Goal: Information Seeking & Learning: Learn about a topic

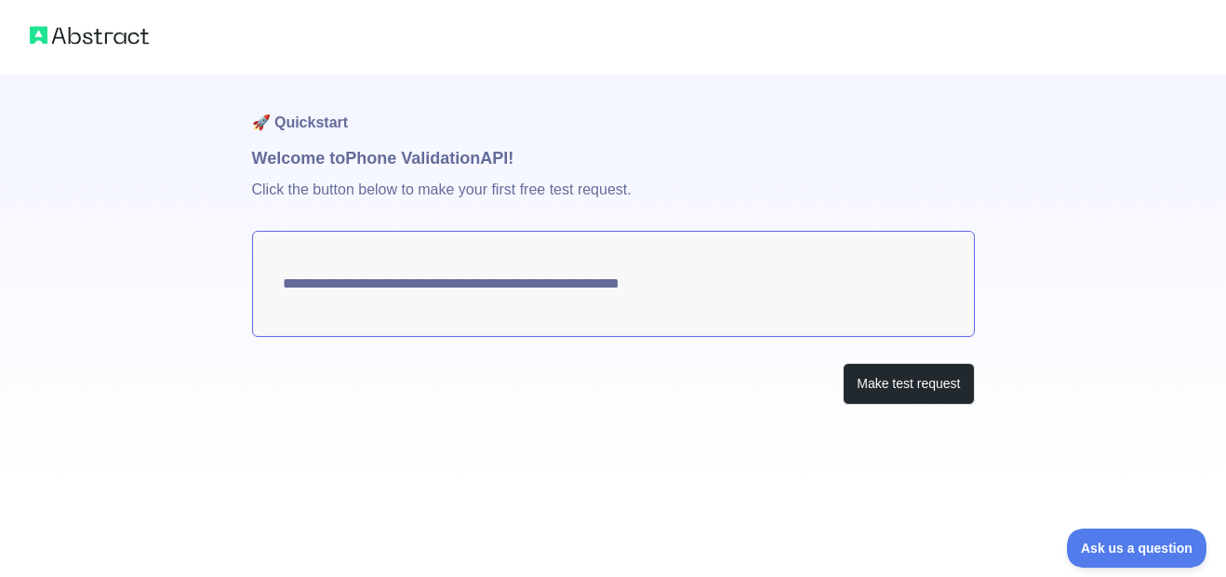
click at [725, 291] on textarea "**********" at bounding box center [613, 284] width 723 height 106
click at [572, 285] on textarea "**********" at bounding box center [613, 284] width 723 height 106
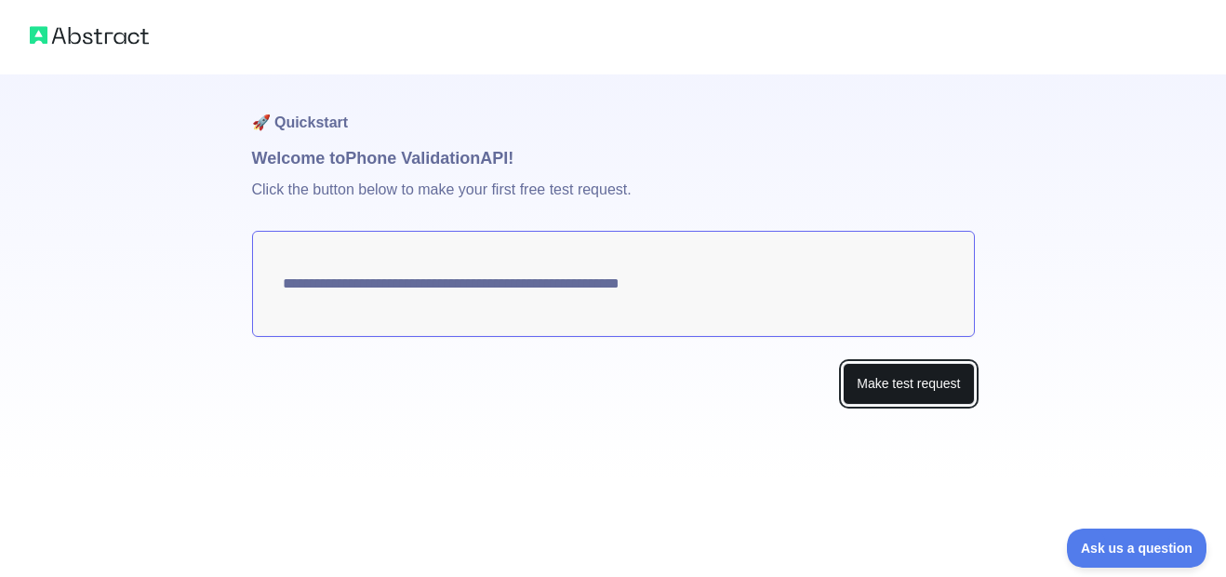
click at [907, 388] on button "Make test request" at bounding box center [908, 384] width 131 height 42
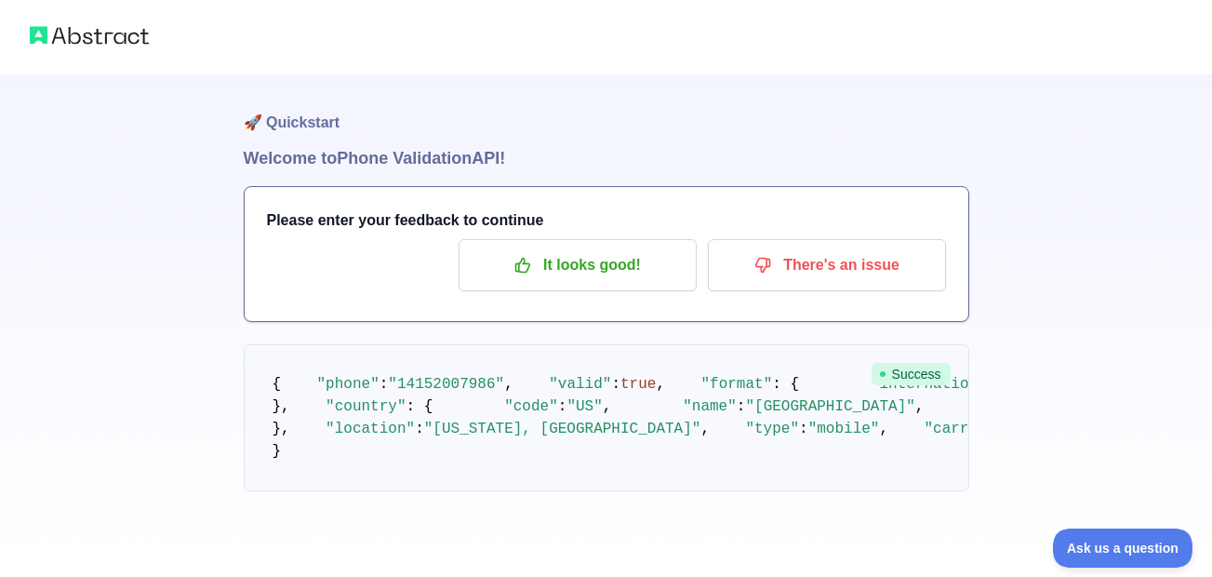
click at [86, 35] on img at bounding box center [89, 35] width 119 height 26
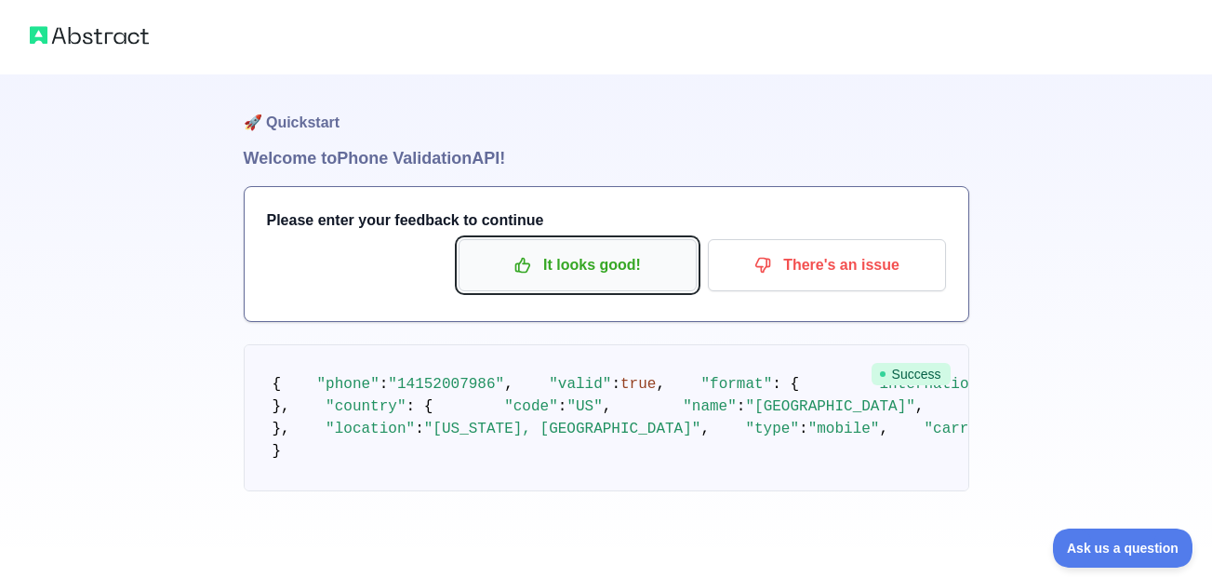
click at [637, 276] on p "It looks good!" at bounding box center [577, 265] width 210 height 32
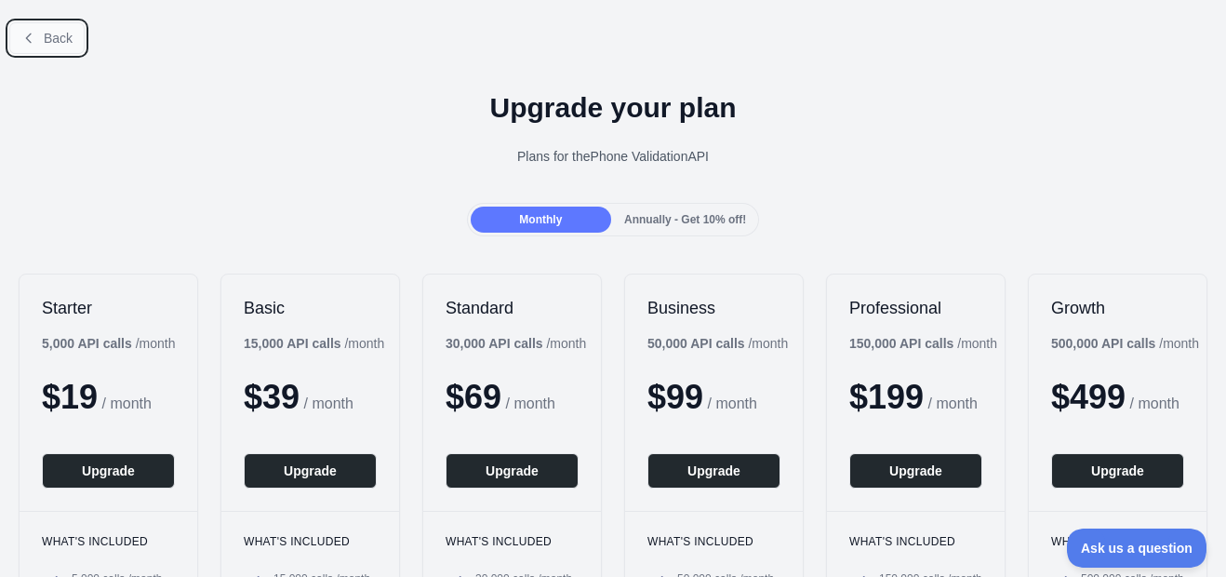
click at [45, 40] on span "Back" at bounding box center [58, 38] width 29 height 15
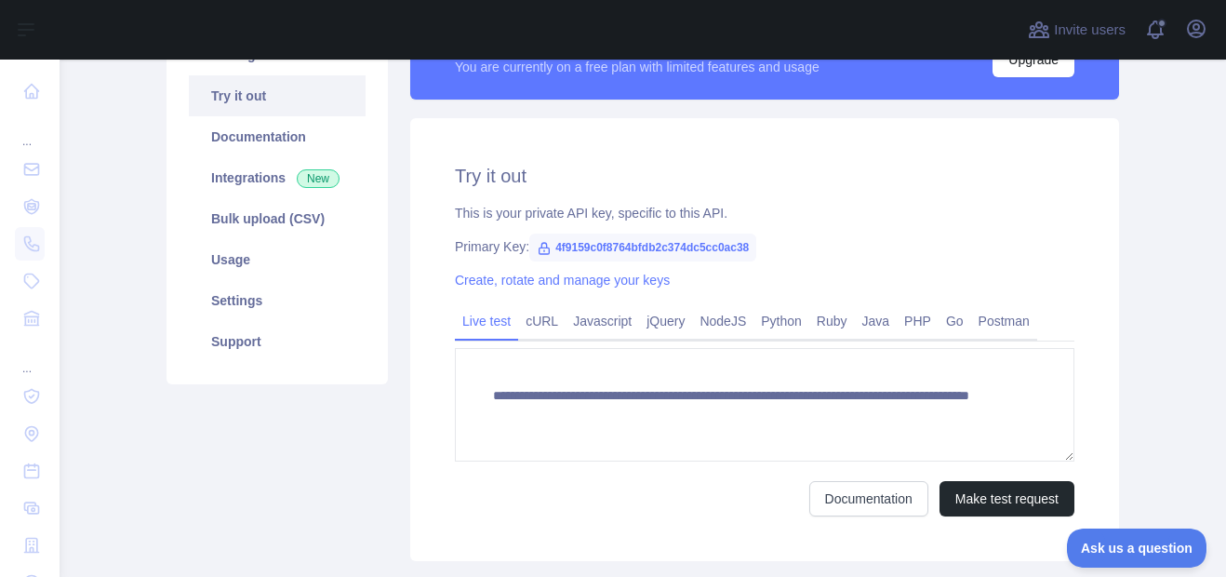
scroll to position [186, 0]
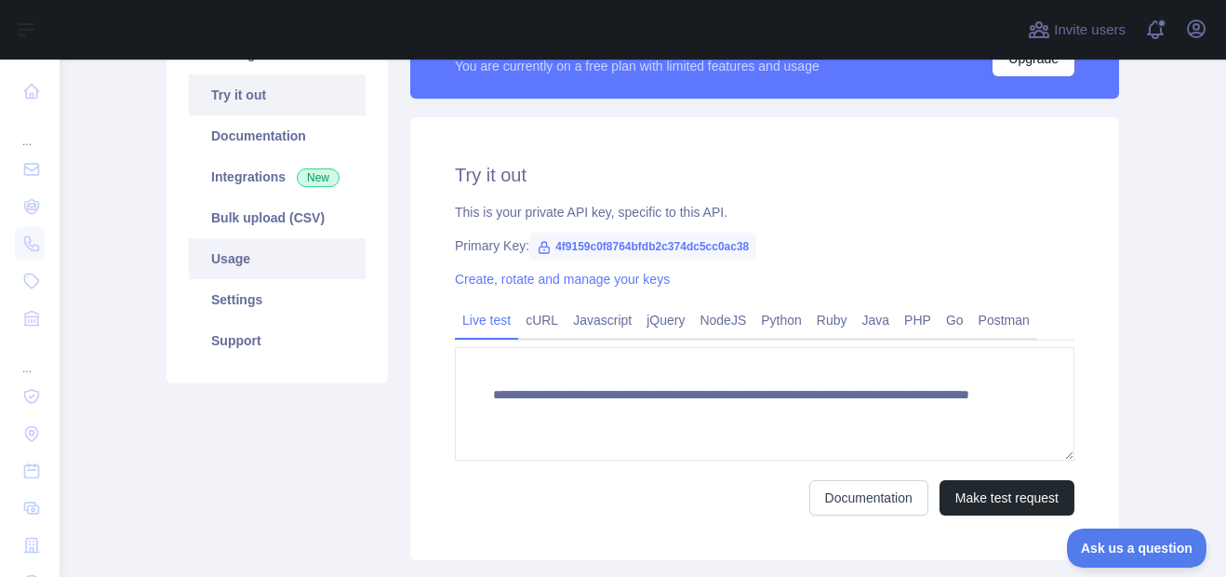
click at [249, 267] on link "Usage" at bounding box center [277, 258] width 177 height 41
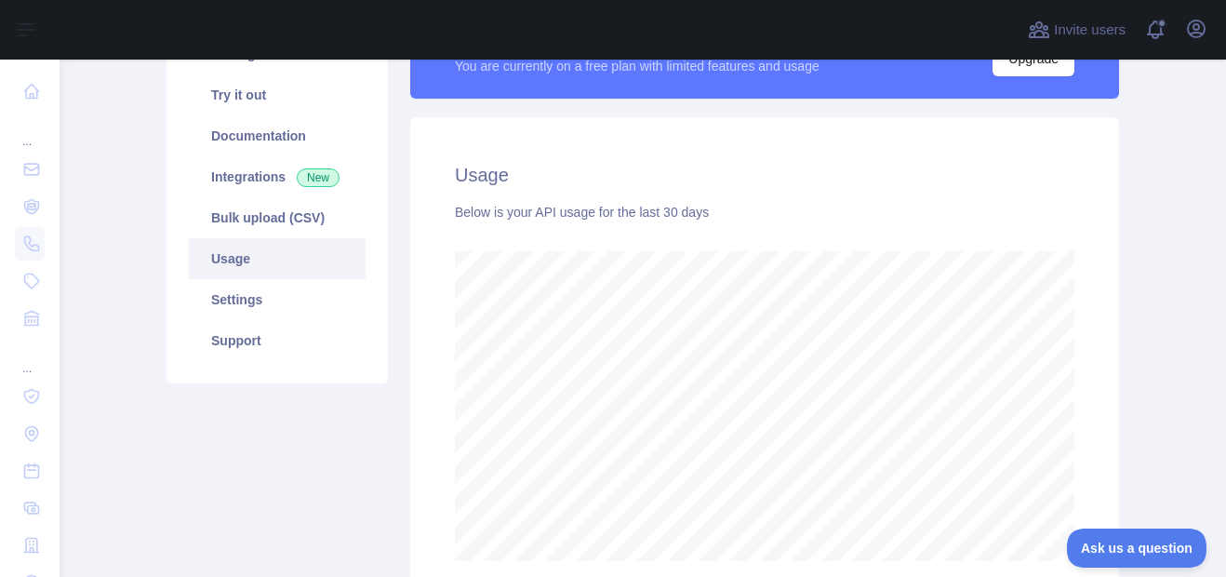
scroll to position [93, 0]
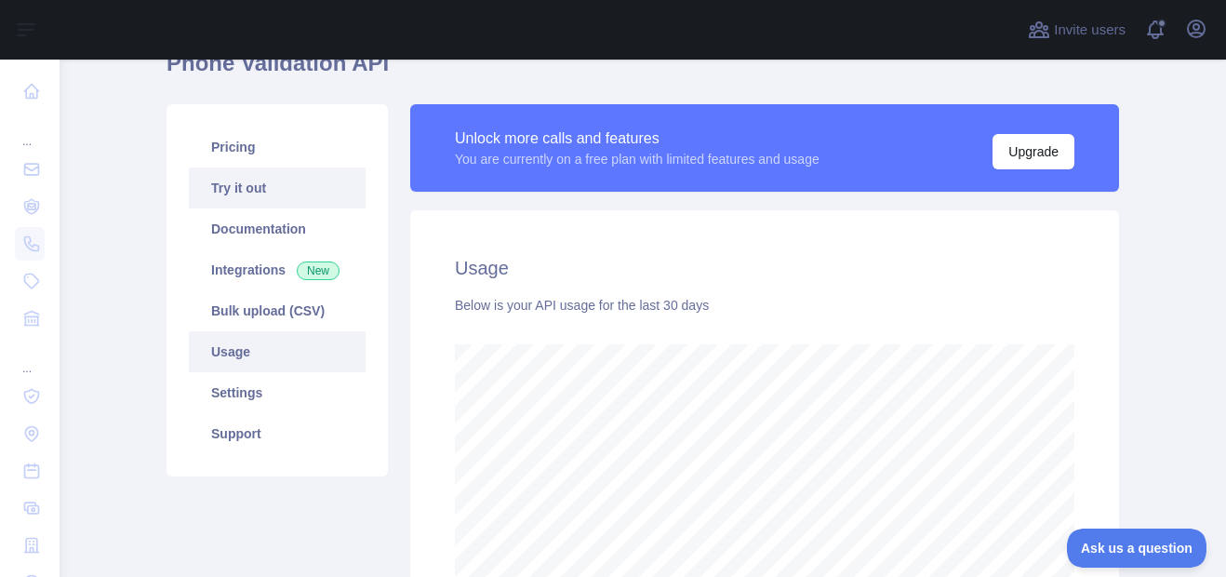
click at [274, 193] on link "Try it out" at bounding box center [277, 187] width 177 height 41
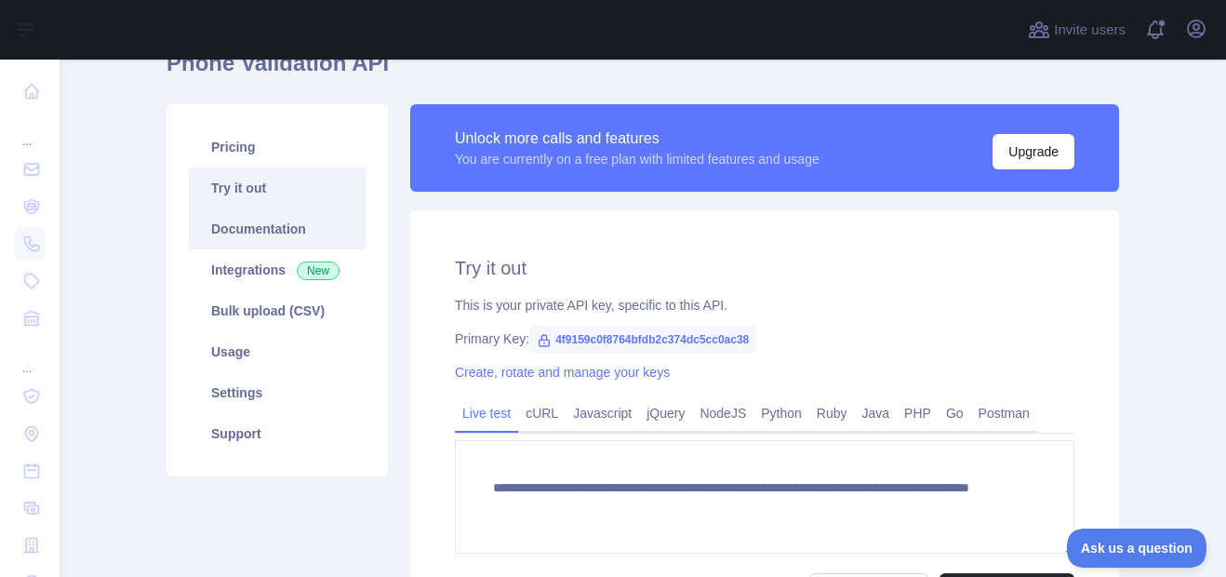
click at [234, 218] on link "Documentation" at bounding box center [277, 228] width 177 height 41
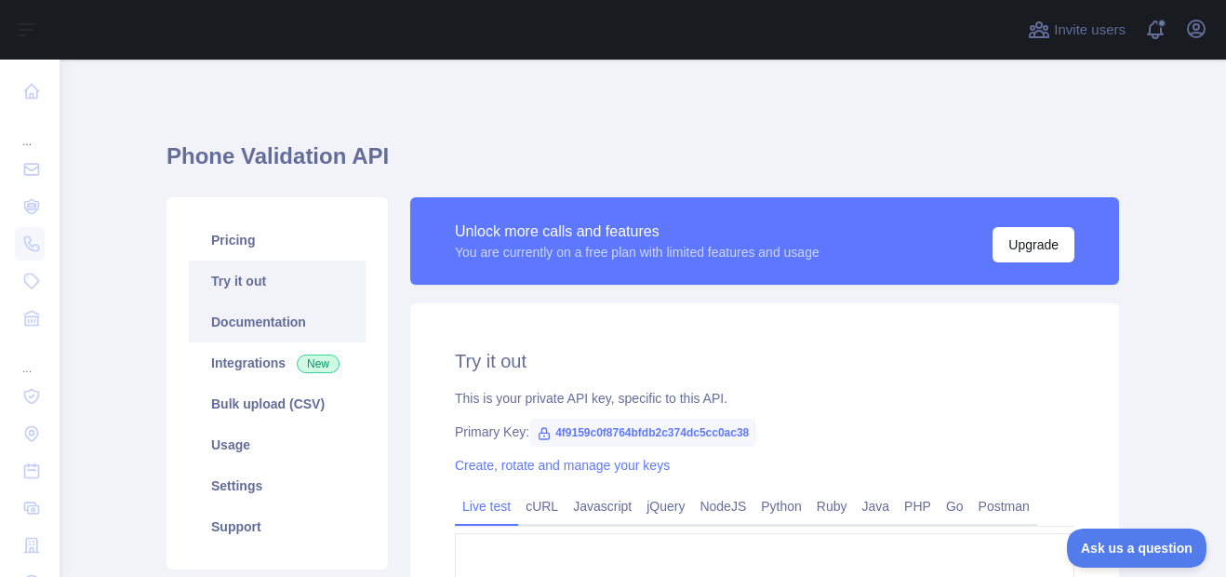
click at [272, 330] on link "Documentation" at bounding box center [277, 321] width 177 height 41
click at [274, 373] on link "Integrations New" at bounding box center [277, 362] width 177 height 41
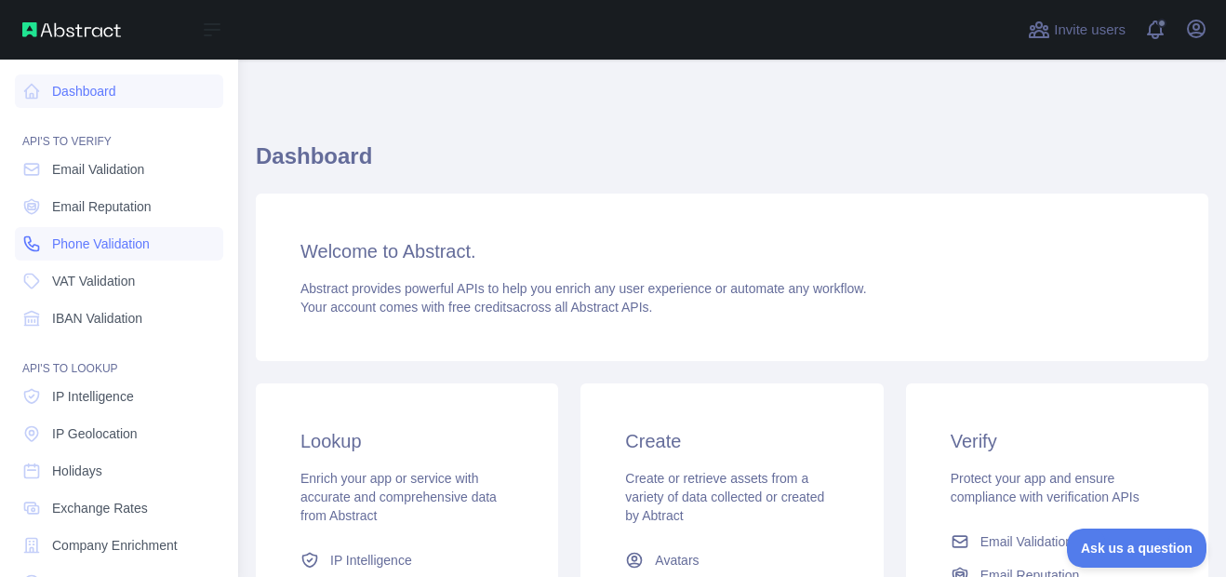
click at [113, 244] on span "Phone Validation" at bounding box center [101, 243] width 98 height 19
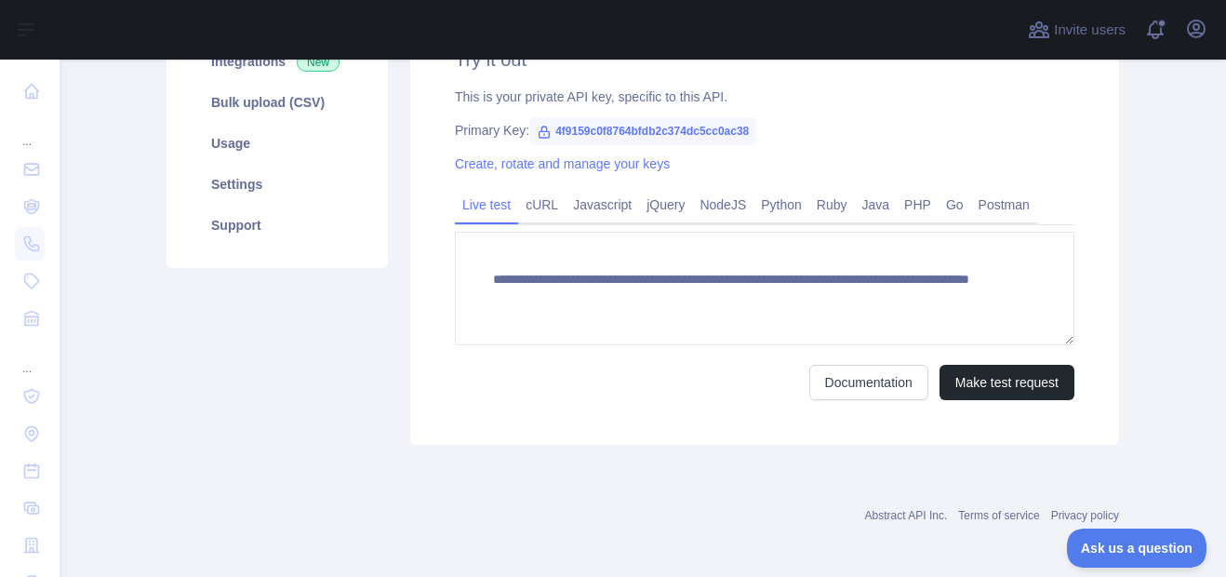
scroll to position [307, 0]
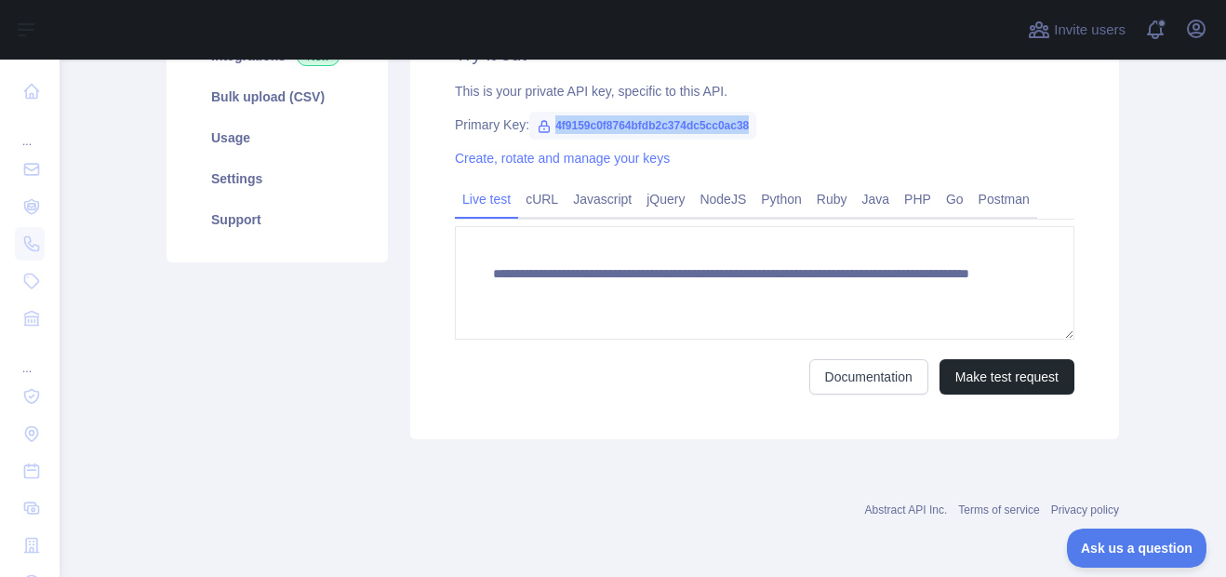
drag, startPoint x: 763, startPoint y: 122, endPoint x: 545, endPoint y: 128, distance: 217.7
click at [545, 128] on div "Primary Key: 4f9159c0f8764bfdb2c374dc5cc0ac38" at bounding box center [764, 124] width 619 height 19
copy span "4f9159c0f8764bfdb2c374dc5cc0ac38"
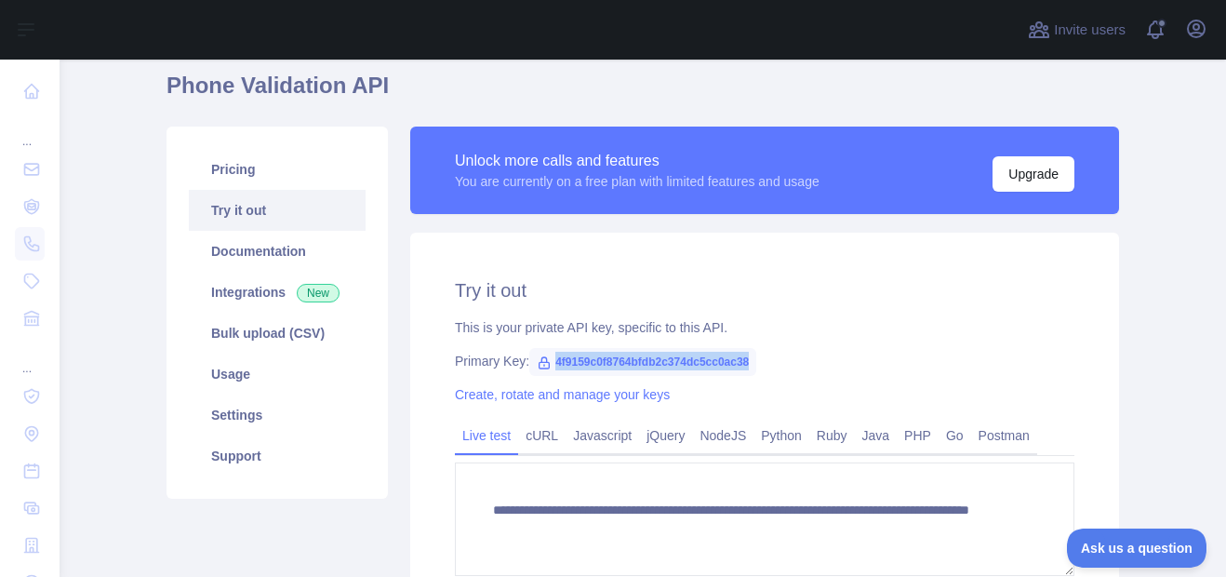
scroll to position [28, 0]
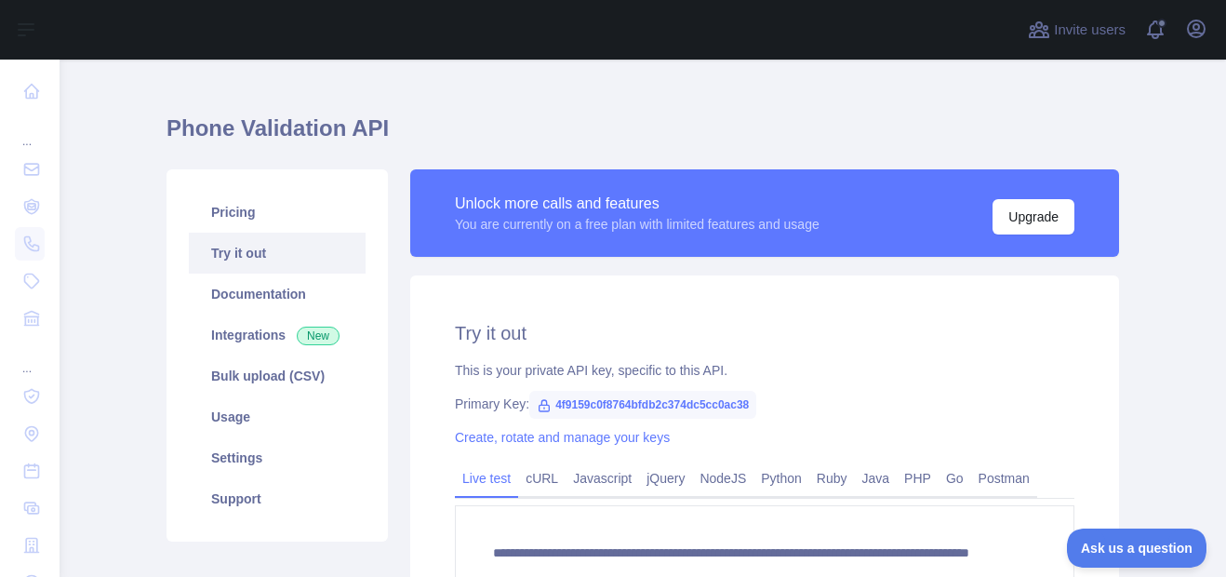
click at [580, 89] on div "**********" at bounding box center [642, 410] width 952 height 668
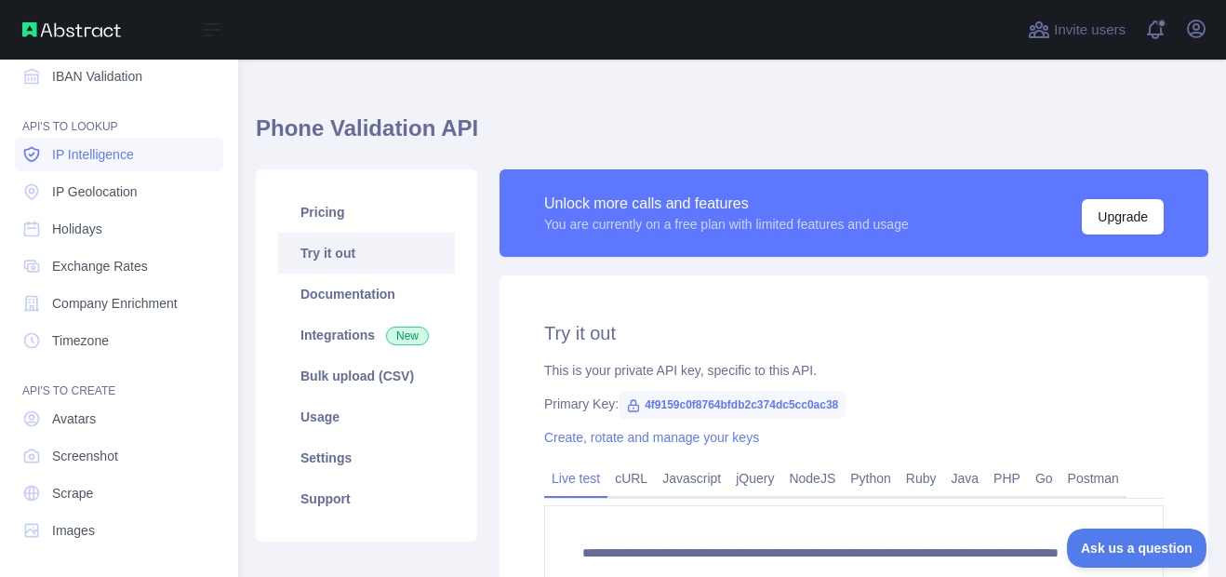
scroll to position [0, 0]
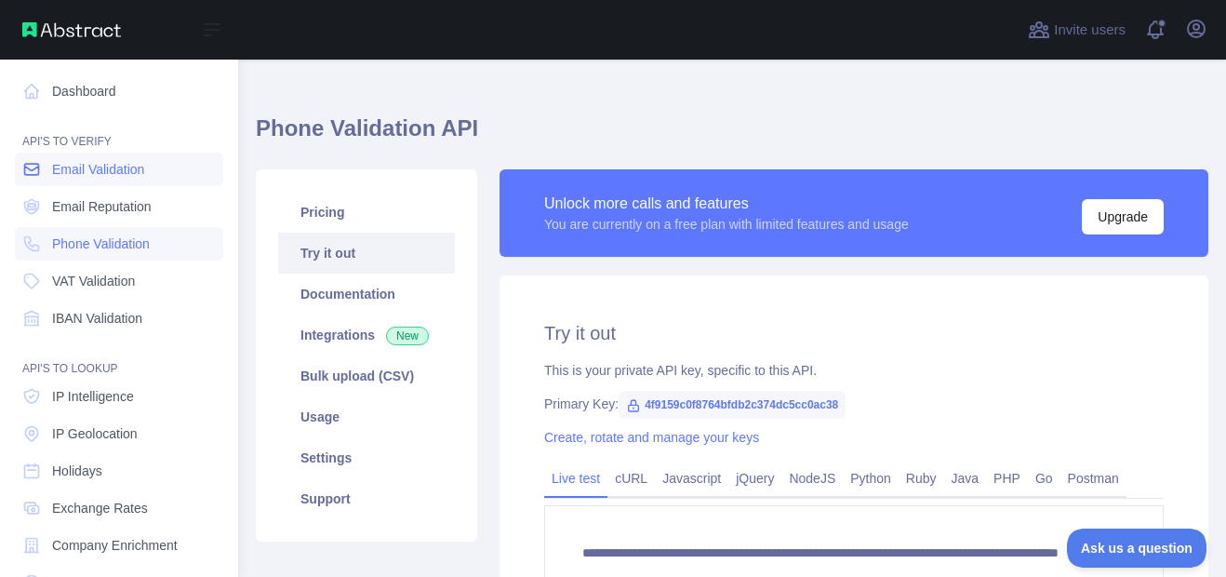
click at [98, 154] on link "Email Validation" at bounding box center [119, 169] width 208 height 33
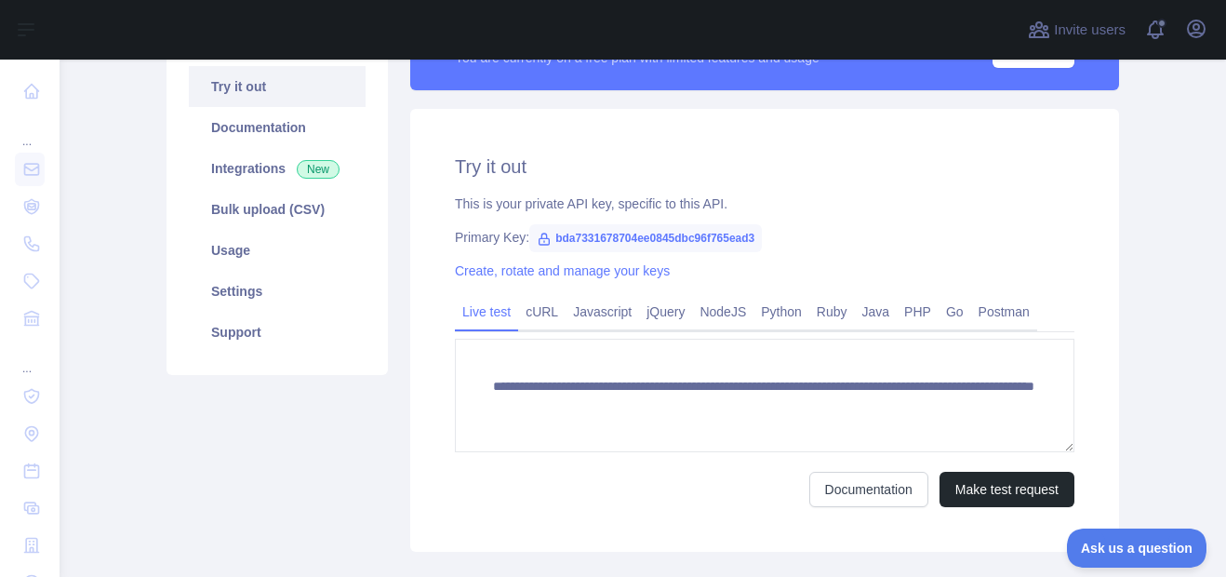
scroll to position [214, 0]
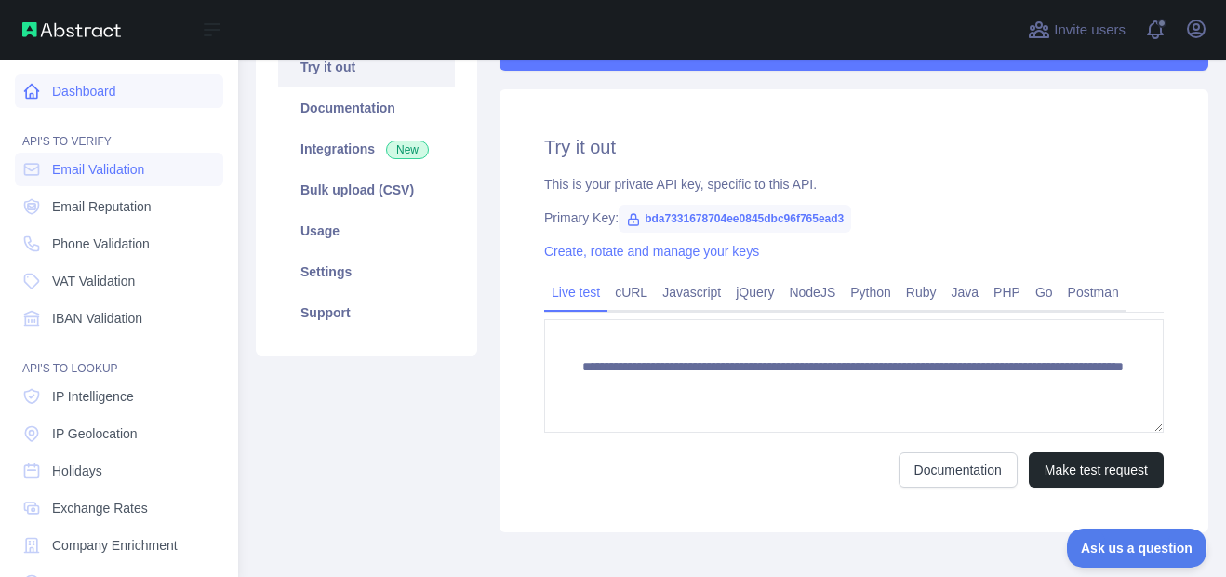
click at [94, 94] on link "Dashboard" at bounding box center [119, 90] width 208 height 33
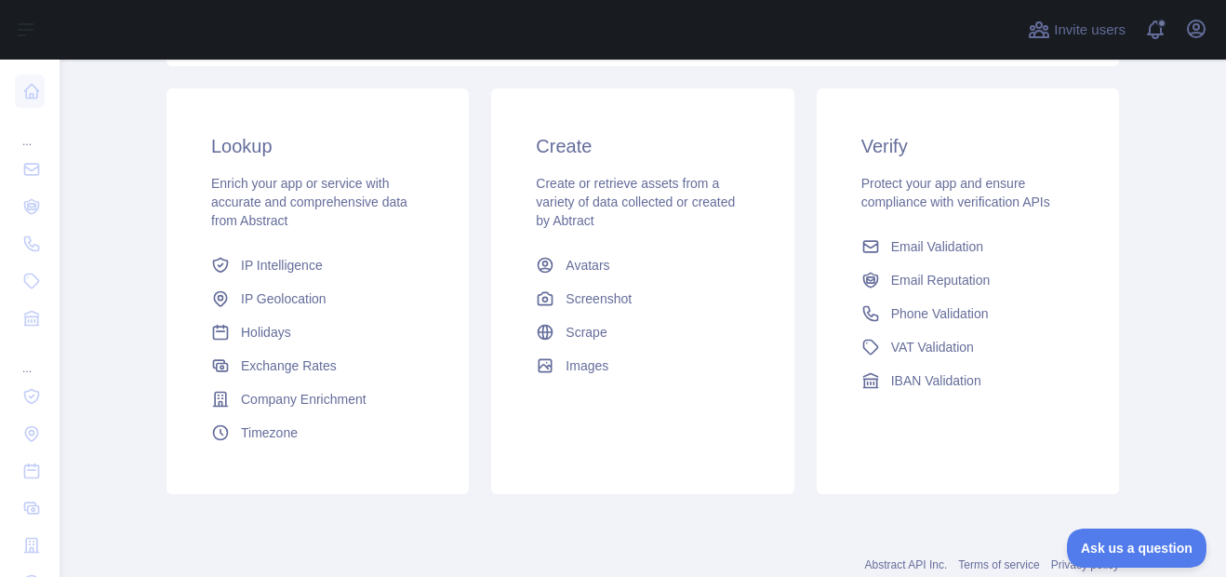
scroll to position [350, 0]
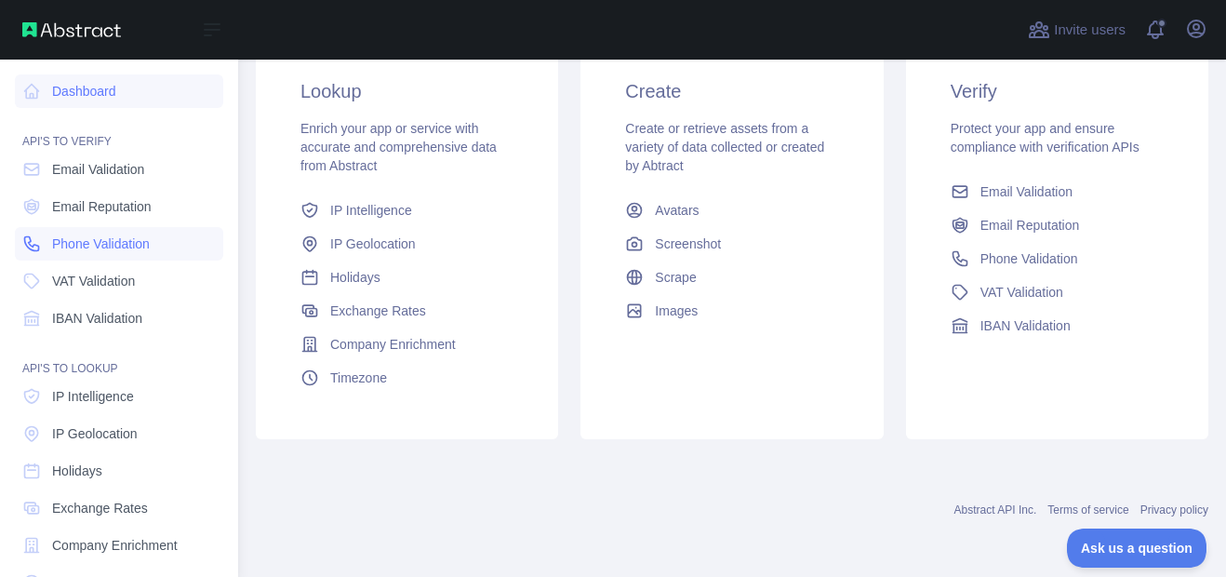
click at [112, 241] on span "Phone Validation" at bounding box center [101, 243] width 98 height 19
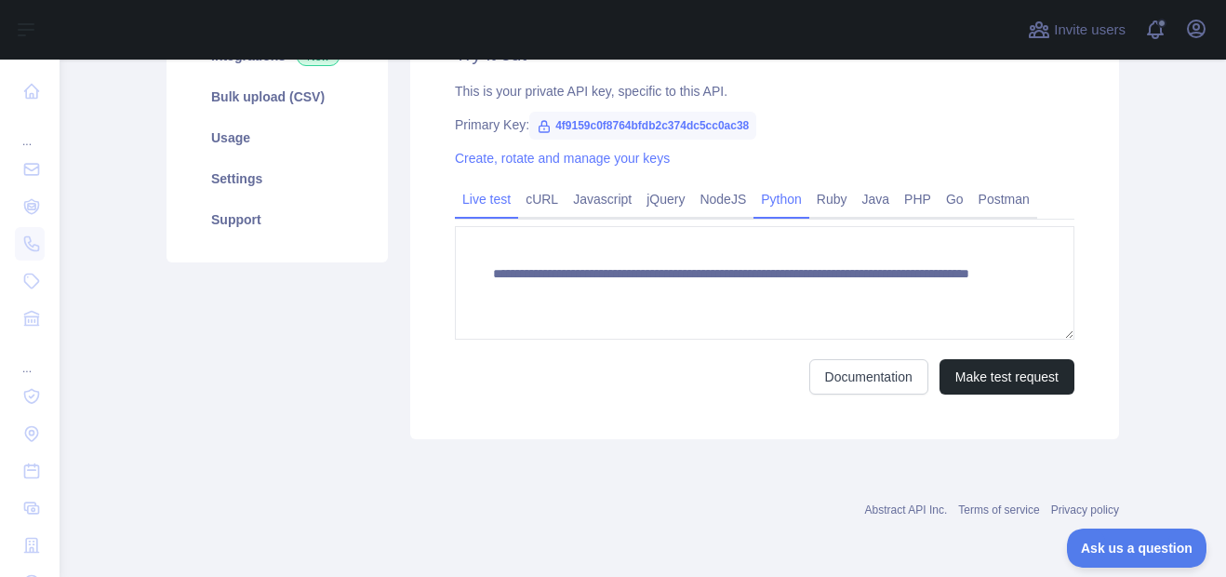
scroll to position [121, 0]
